Goal: Task Accomplishment & Management: Manage account settings

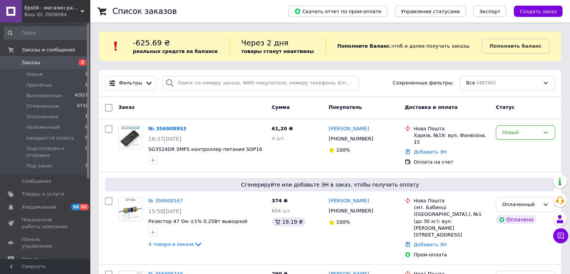
click at [60, 66] on span "Заказы" at bounding box center [46, 62] width 48 height 7
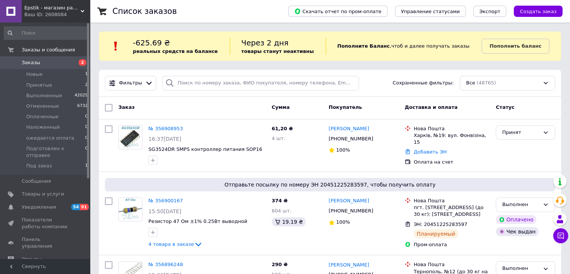
click at [32, 233] on link "Панель управления" at bounding box center [46, 243] width 92 height 20
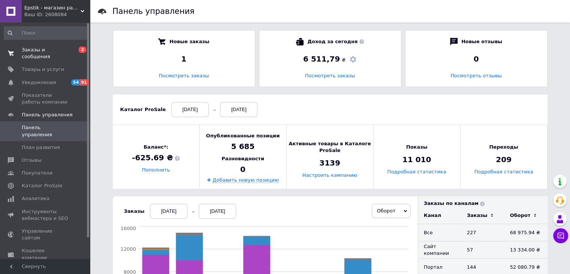
click at [35, 48] on span "Заказы и сообщения" at bounding box center [46, 54] width 48 height 14
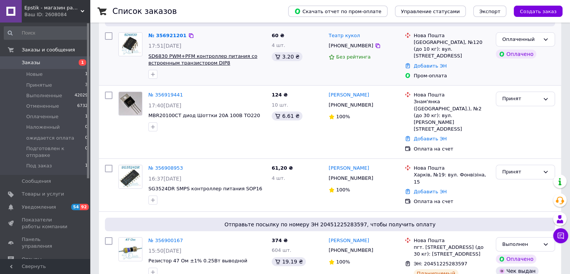
scroll to position [75, 0]
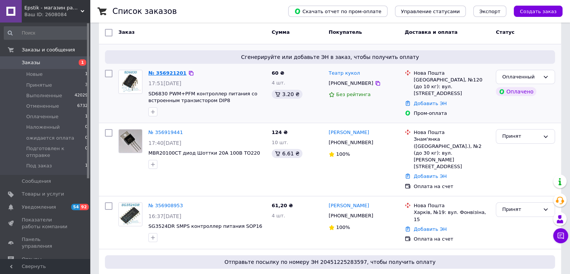
click at [157, 71] on link "№ 356921201" at bounding box center [168, 73] width 38 height 6
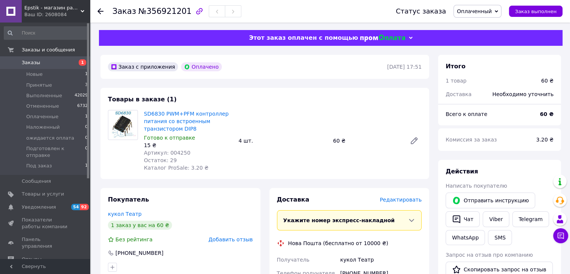
click at [28, 61] on span "Заказы" at bounding box center [31, 62] width 18 height 7
